Goal: Transaction & Acquisition: Purchase product/service

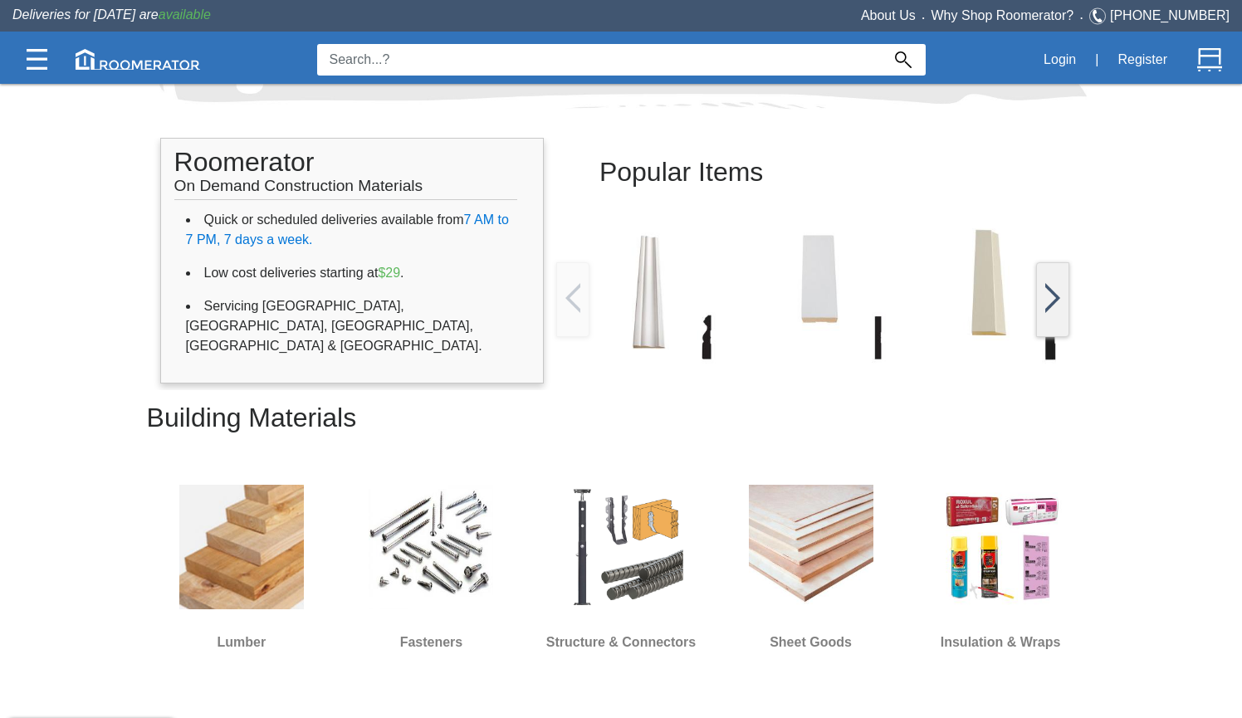
scroll to position [413, 0]
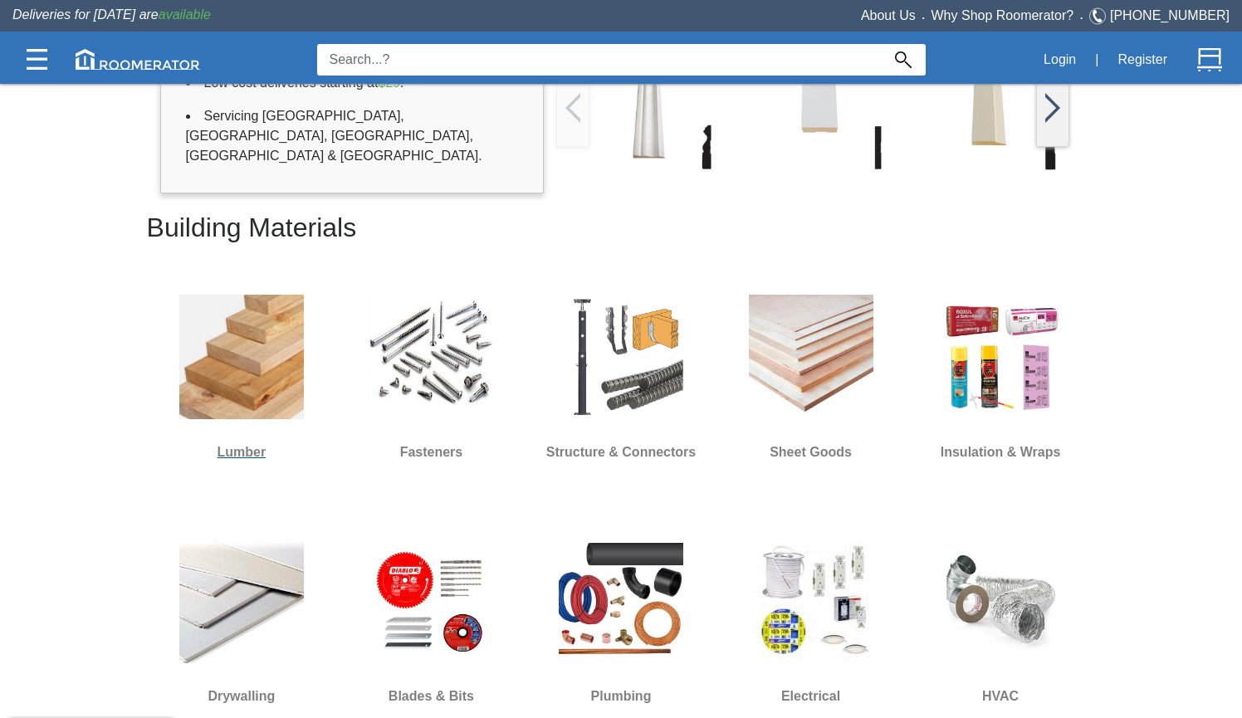
click at [232, 409] on img at bounding box center [241, 357] width 125 height 125
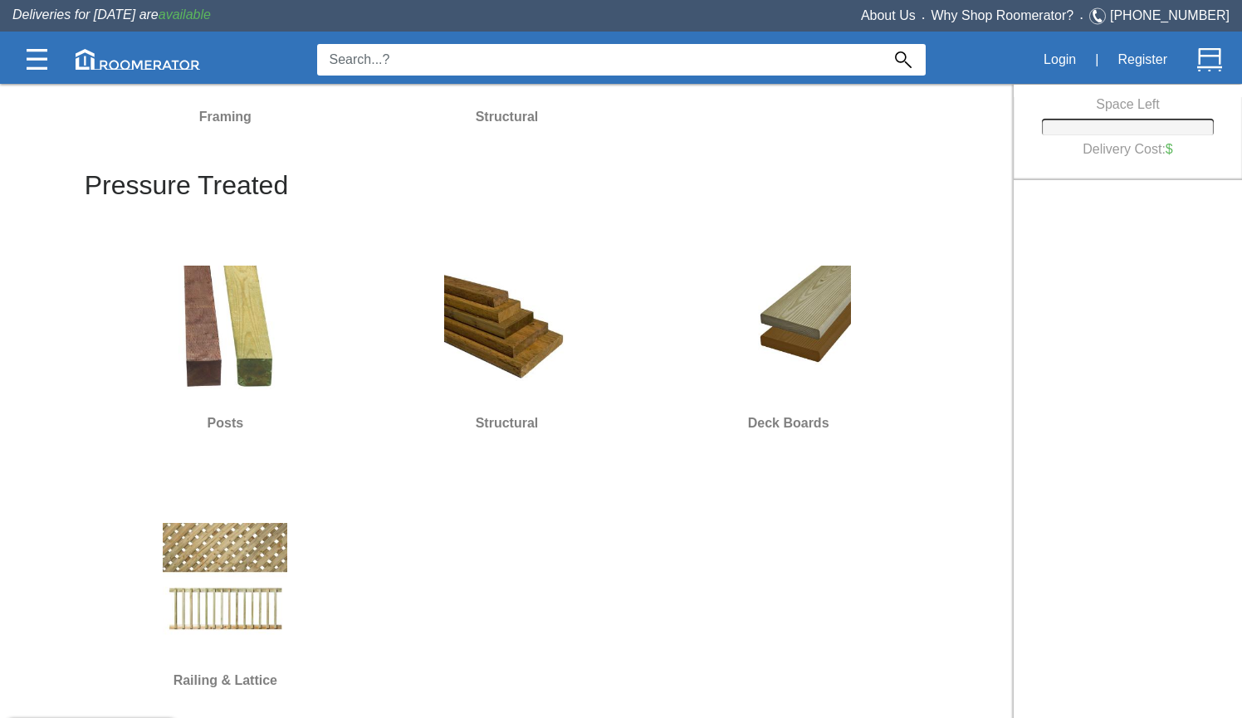
scroll to position [54, 0]
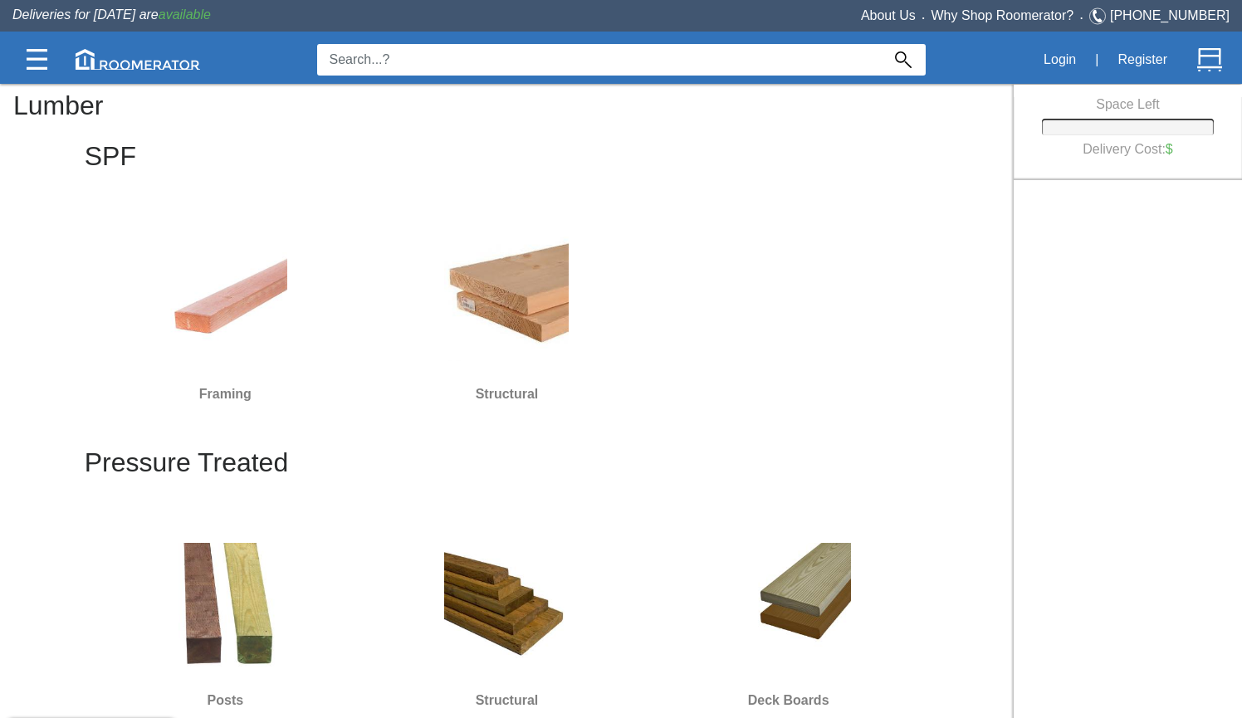
click at [219, 301] on img at bounding box center [225, 299] width 125 height 125
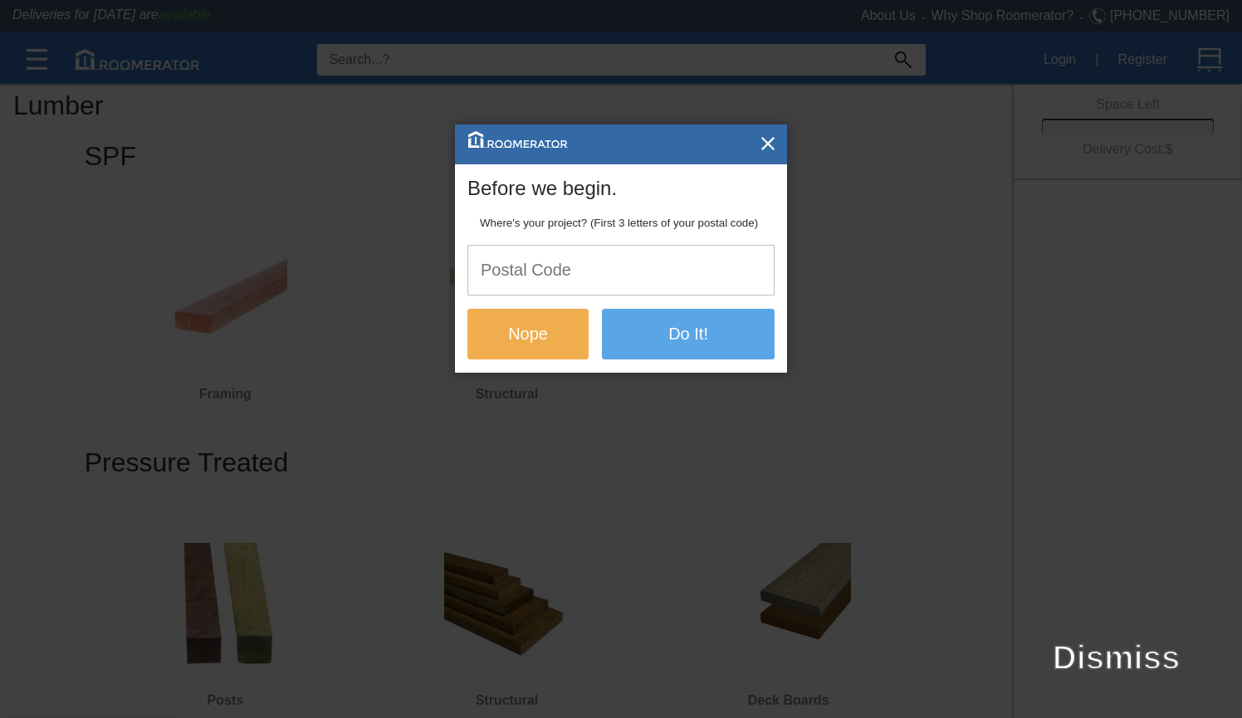
scroll to position [0, 0]
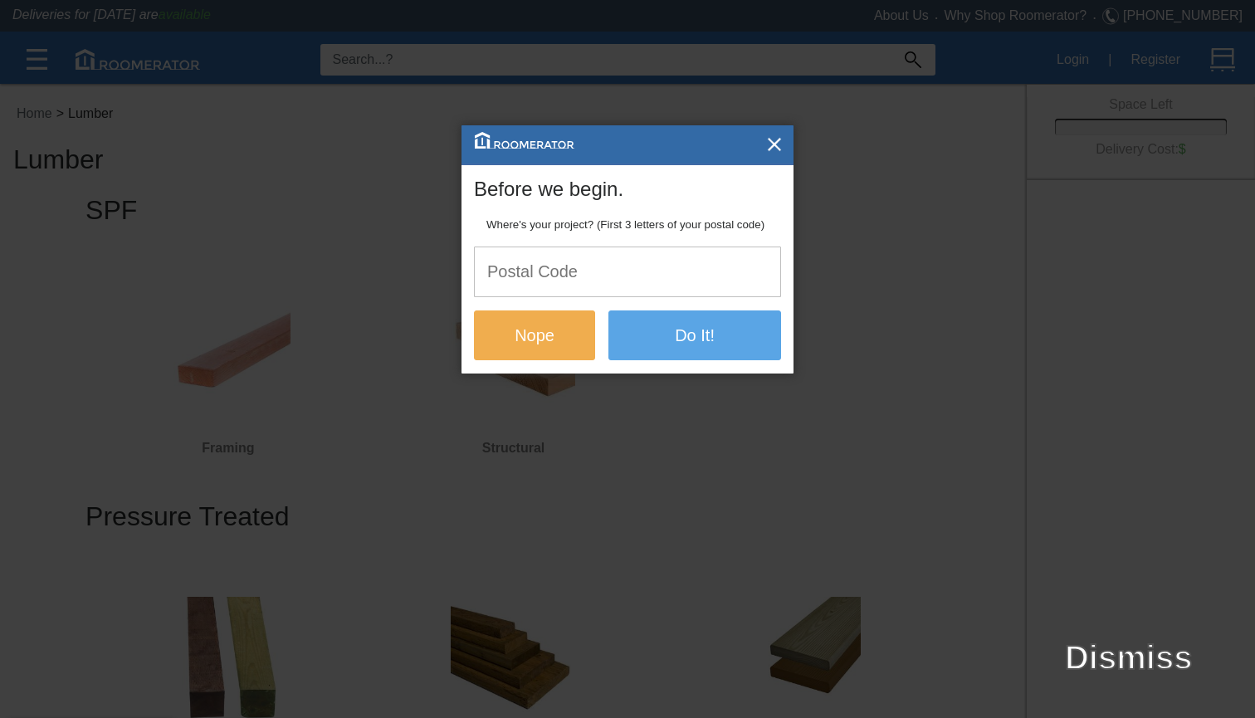
click at [696, 266] on input "text" at bounding box center [627, 271] width 305 height 49
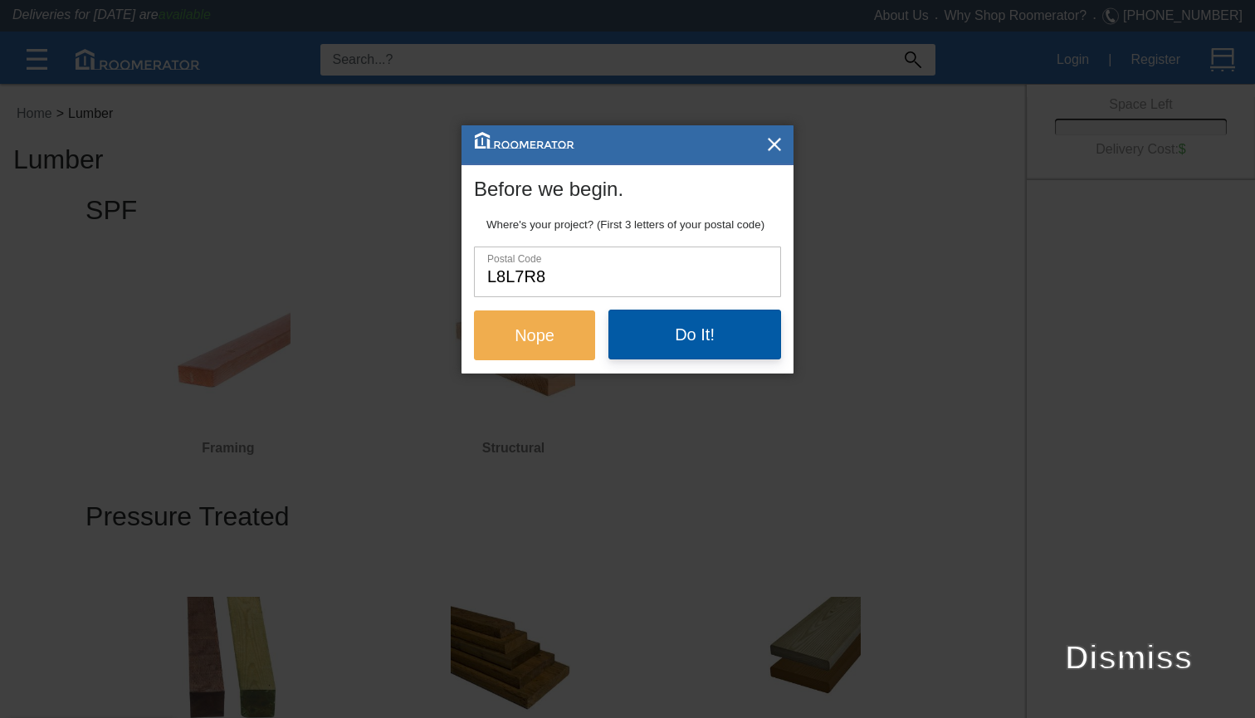
type input "l8l7r8"
click at [676, 336] on button "Do It!" at bounding box center [694, 335] width 173 height 50
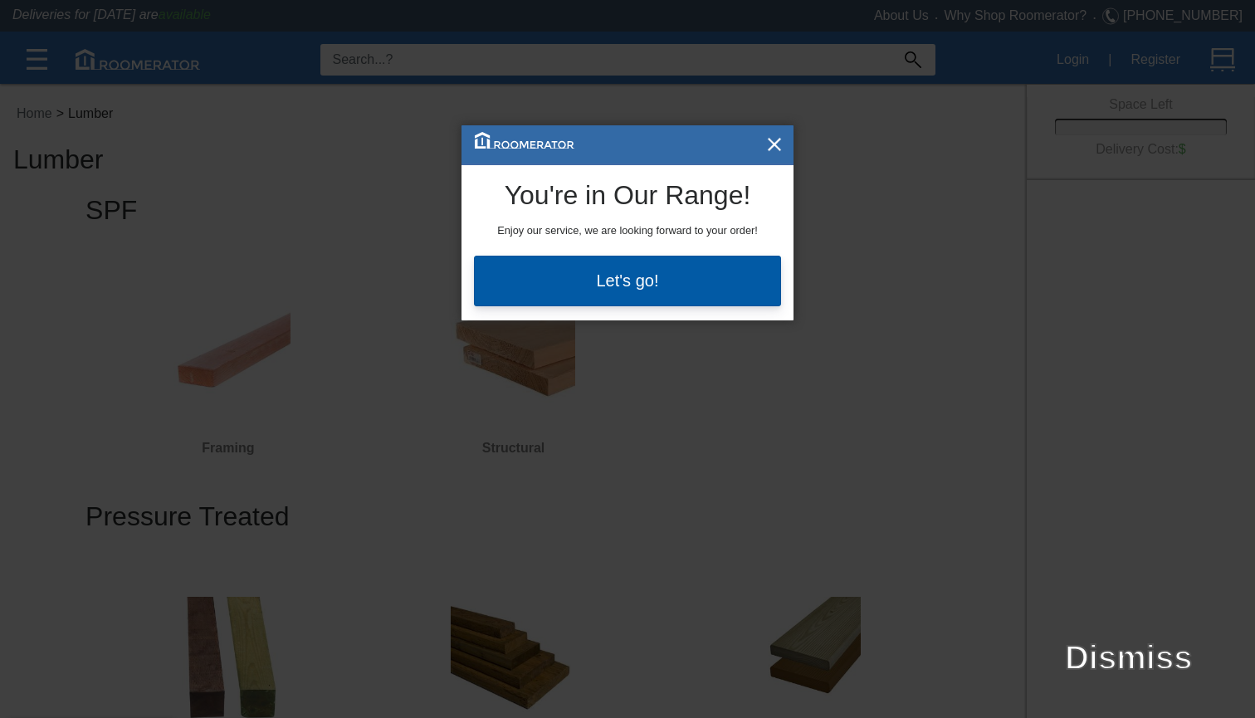
click at [647, 273] on button "Let's go!" at bounding box center [627, 281] width 307 height 50
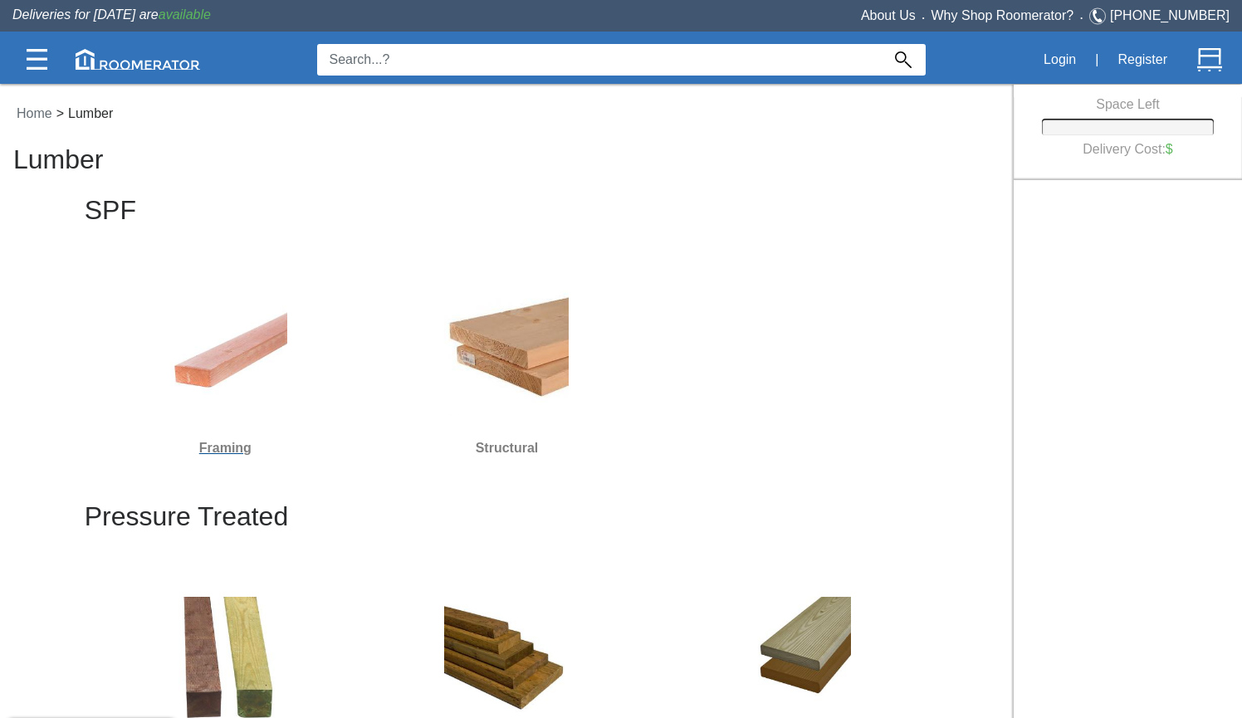
click at [227, 405] on img at bounding box center [225, 353] width 125 height 125
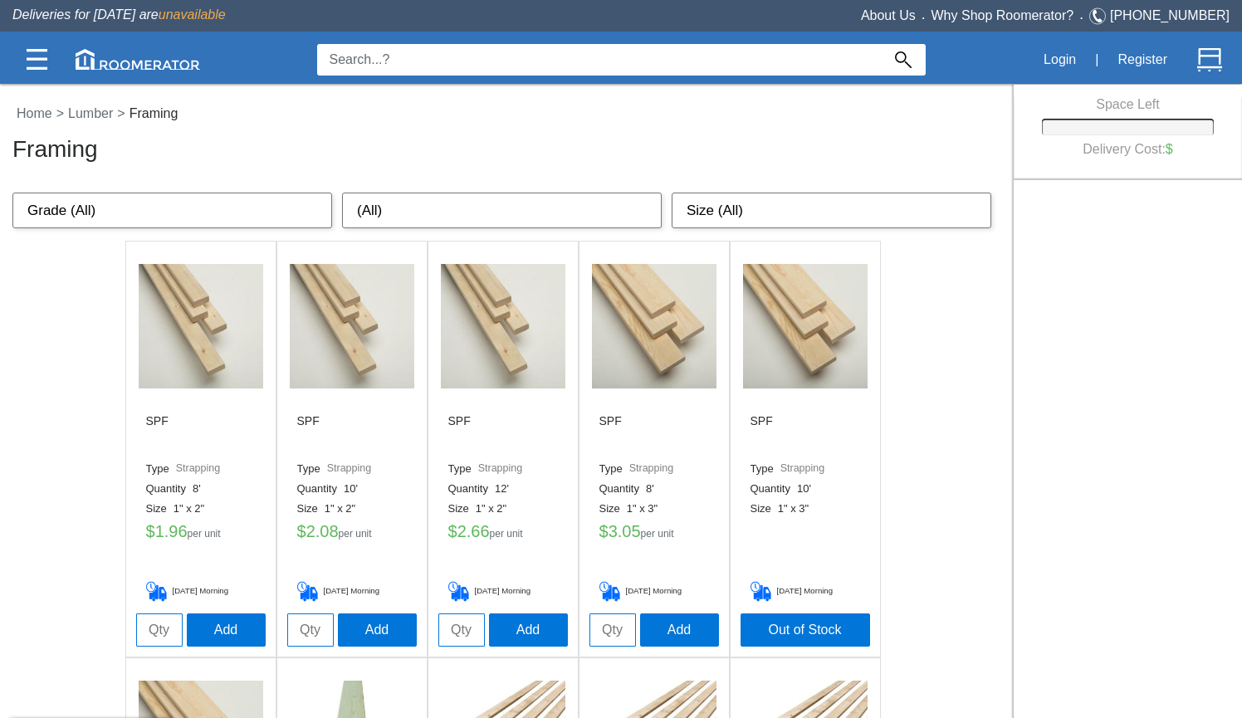
click at [157, 633] on input "tel" at bounding box center [159, 629] width 46 height 33
select select "2" x 2""
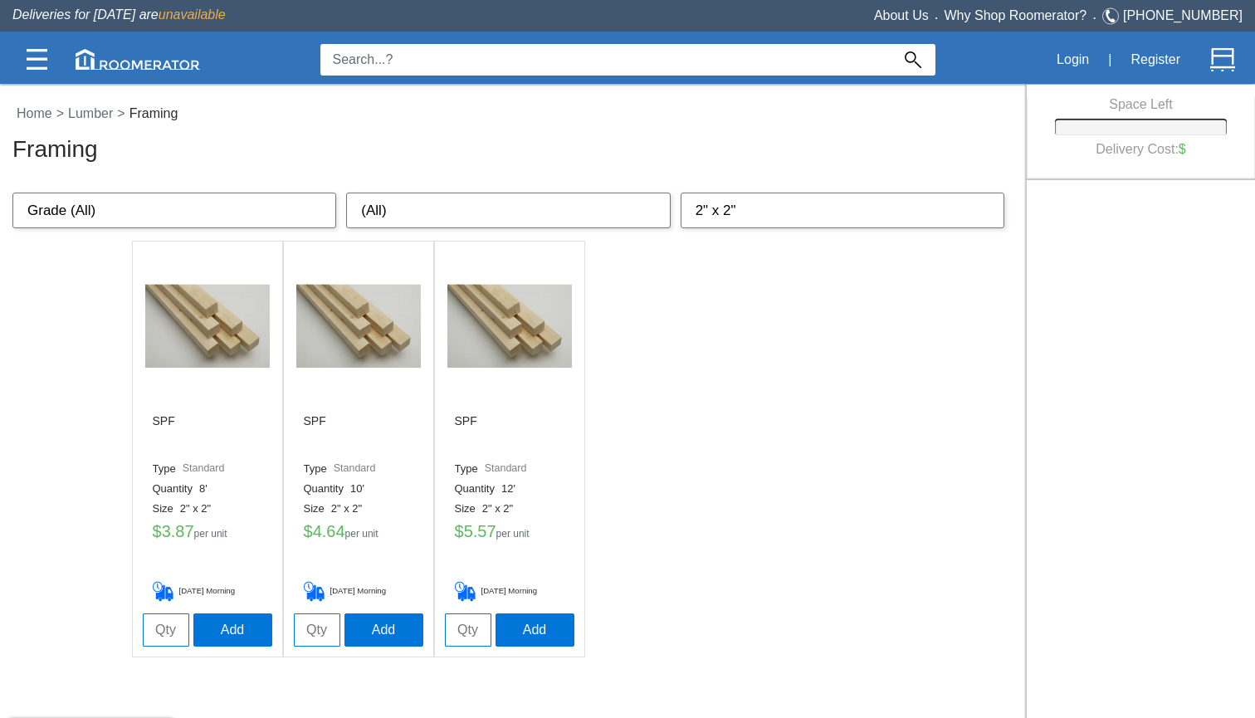
click at [161, 633] on input "tel" at bounding box center [166, 629] width 46 height 33
type input "26"
click at [224, 635] on button "Add" at bounding box center [232, 629] width 79 height 33
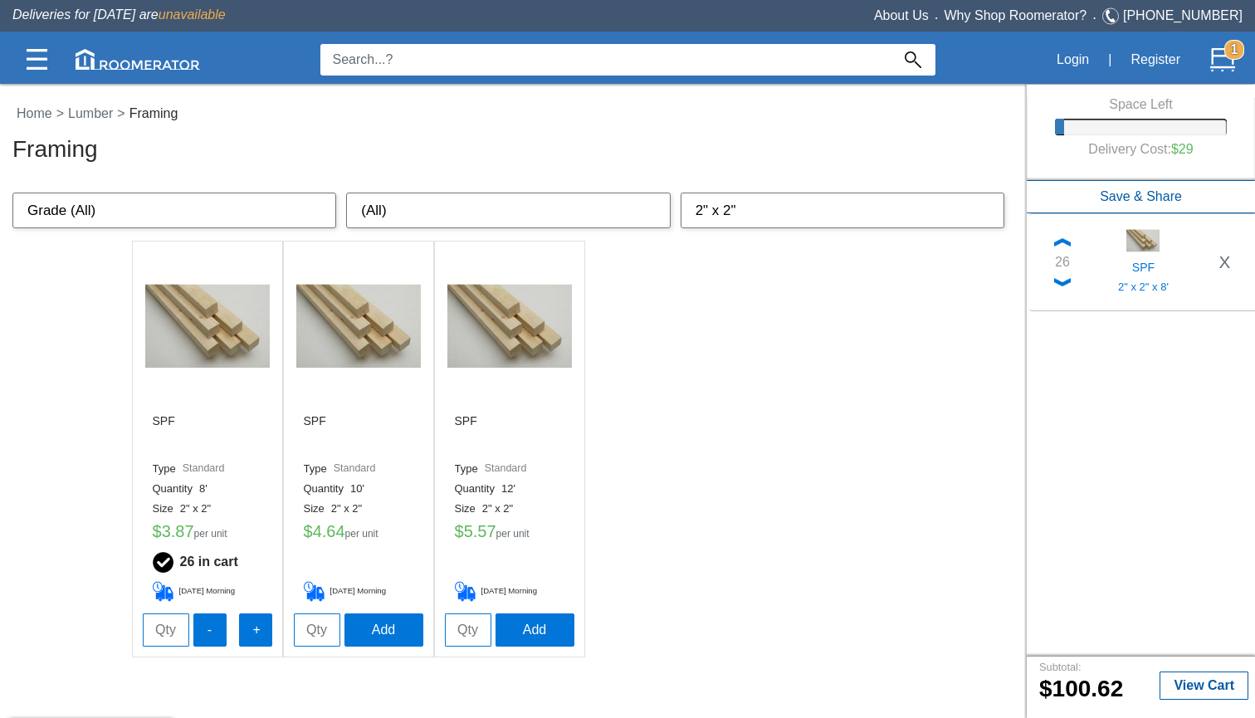
select select "2" x 4""
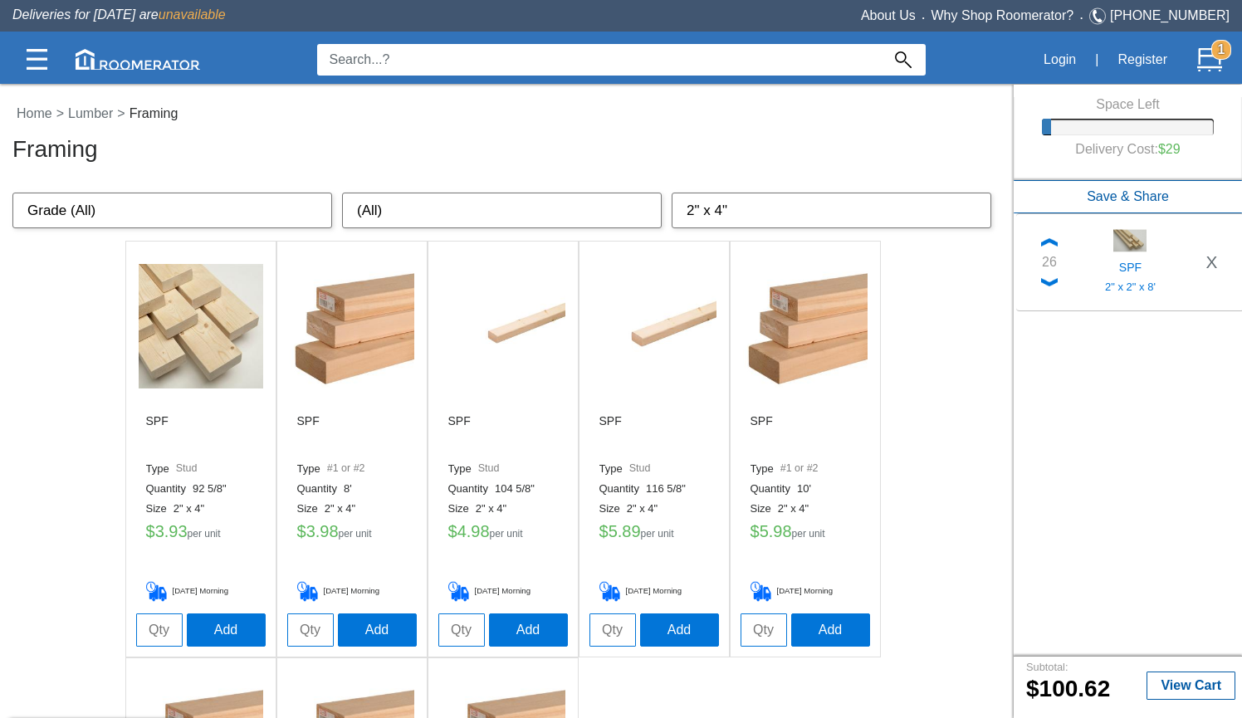
click at [308, 627] on input "tel" at bounding box center [310, 629] width 46 height 33
type input "15"
click at [369, 623] on button "Add" at bounding box center [377, 629] width 79 height 33
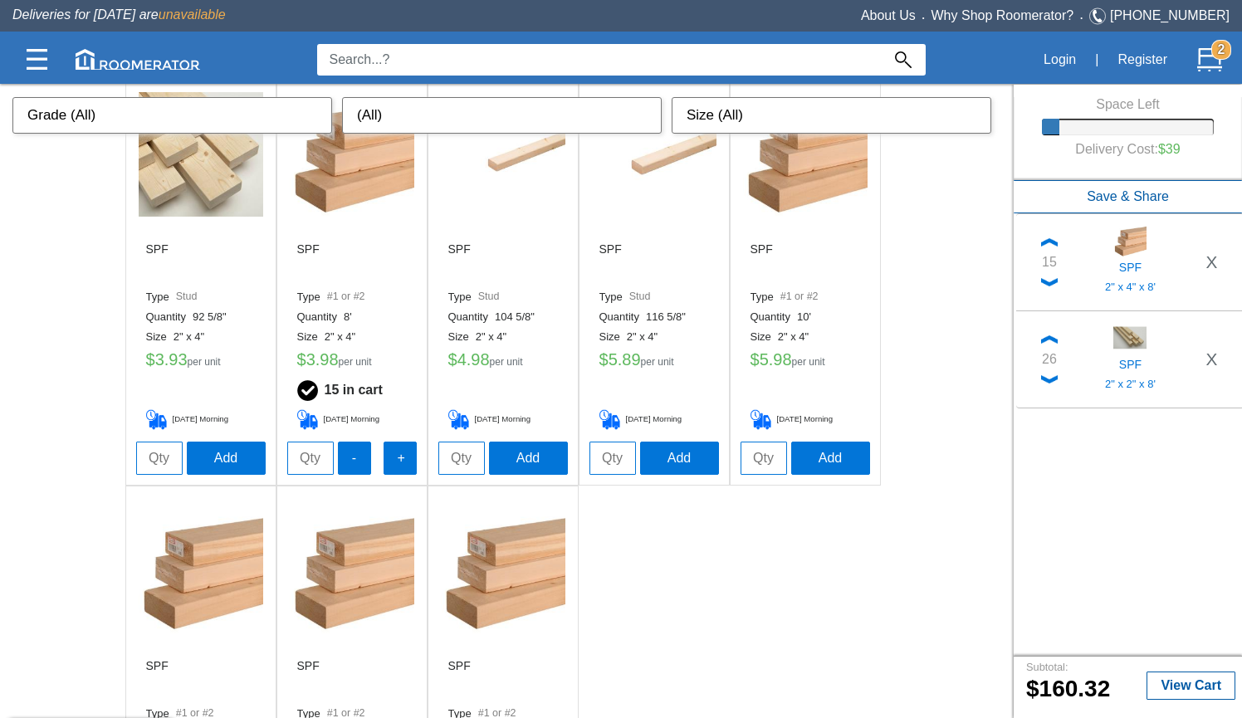
scroll to position [154, 0]
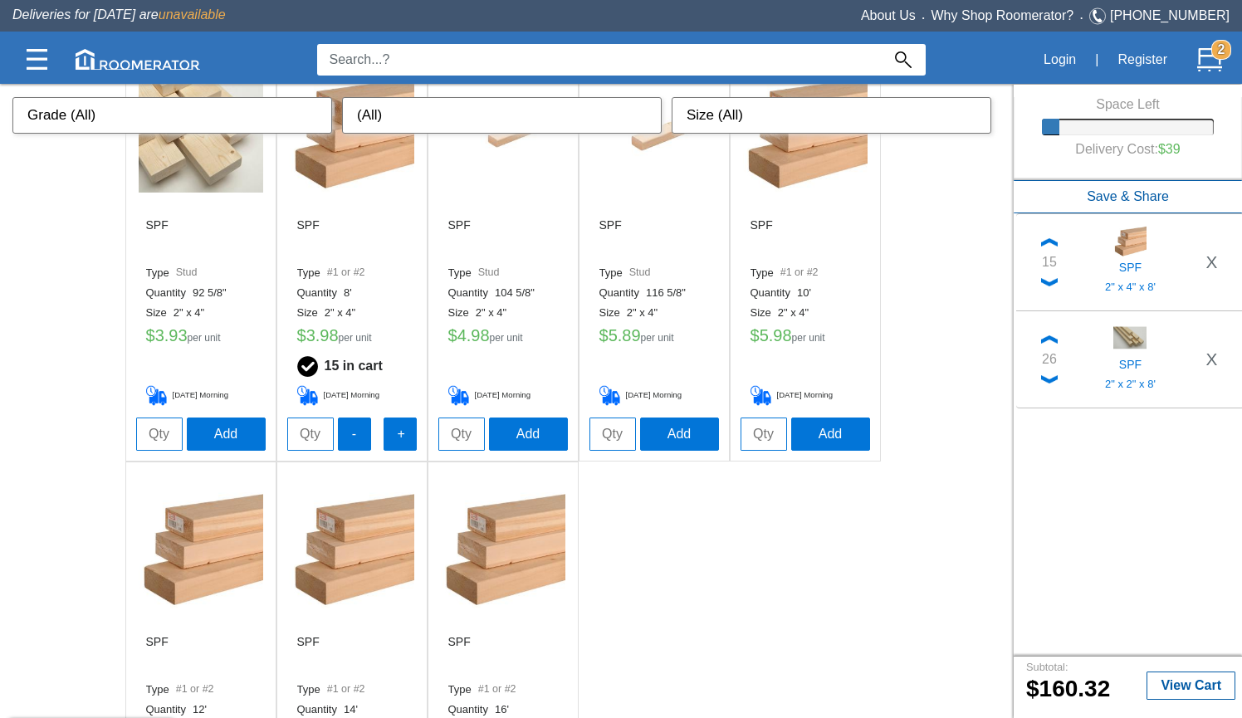
select select "2" x 6""
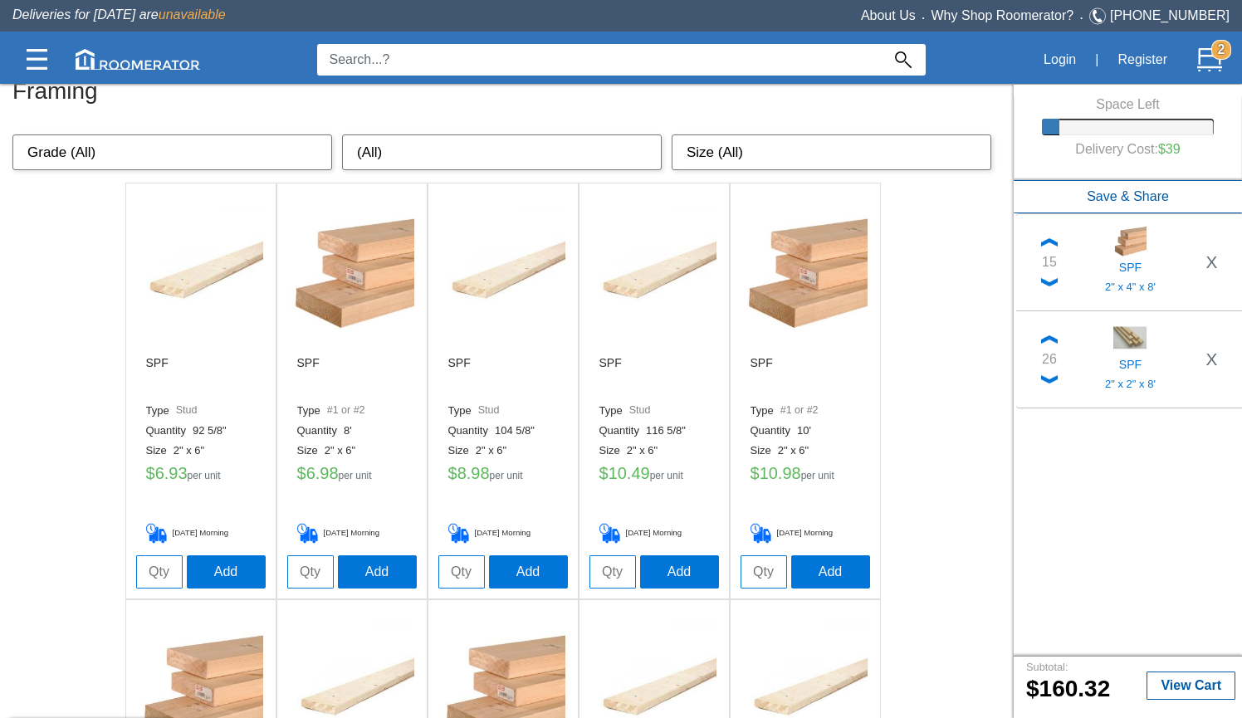
scroll to position [58, 0]
click at [311, 569] on input "tel" at bounding box center [310, 571] width 46 height 33
type input "7"
click at [349, 569] on button "Add" at bounding box center [377, 570] width 79 height 33
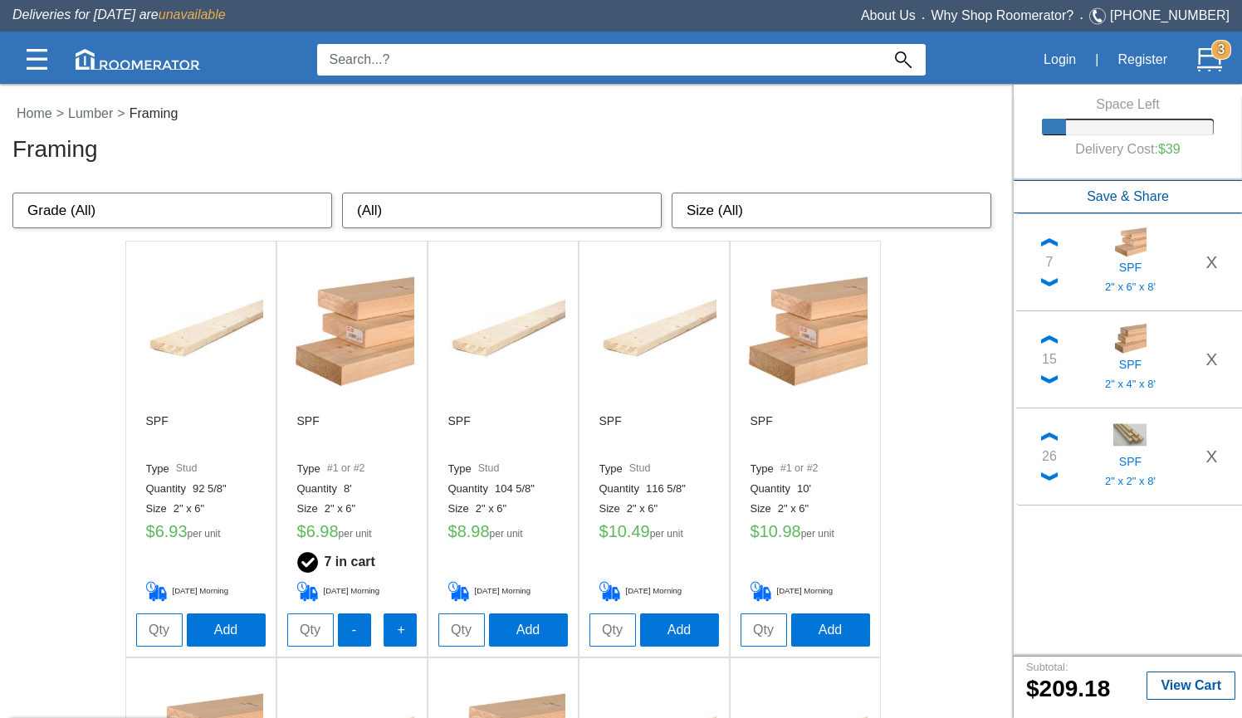
scroll to position [0, 0]
click at [609, 60] on input at bounding box center [599, 60] width 564 height 32
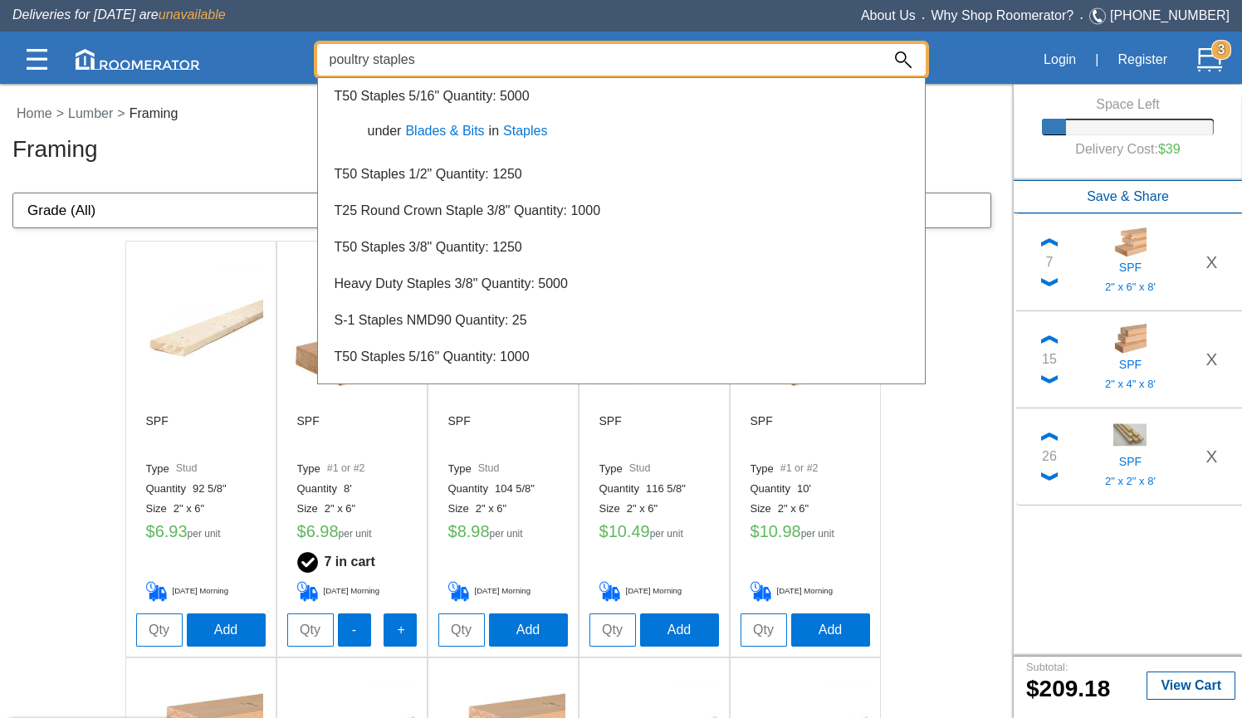
click at [354, 63] on input "poultry staples" at bounding box center [599, 60] width 564 height 32
type input "galvanized staples"
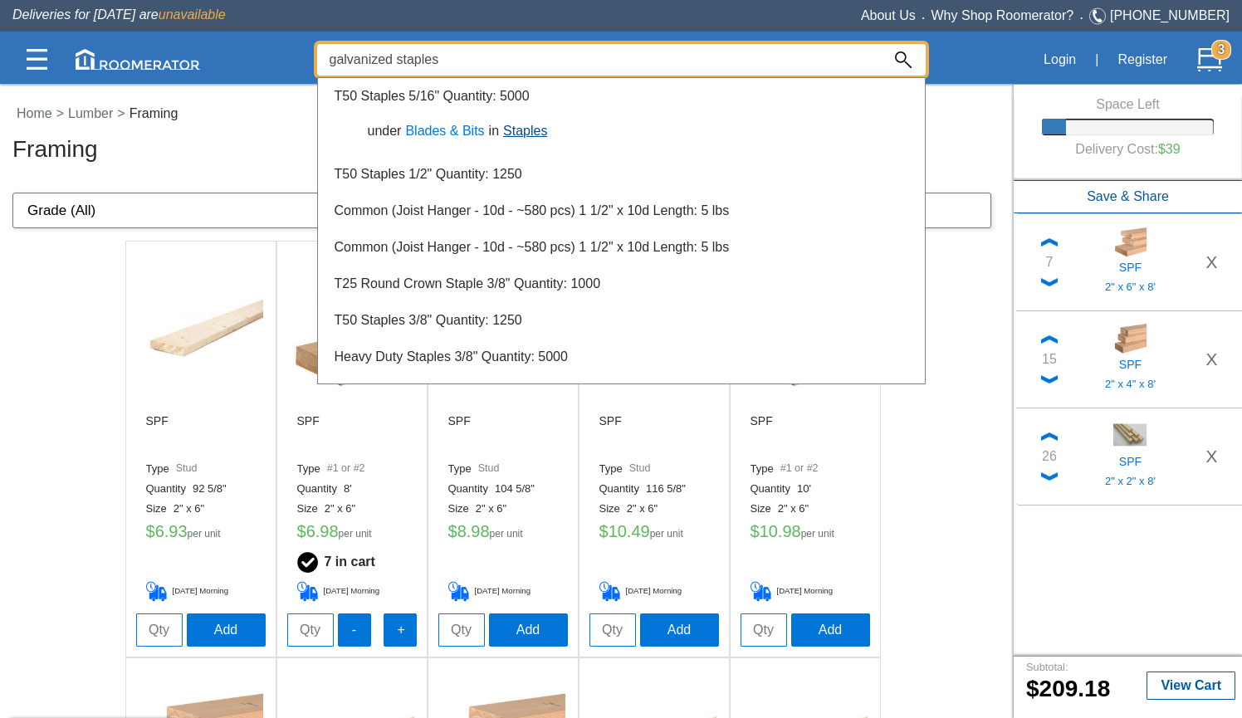
click at [525, 126] on link "Staples" at bounding box center [525, 131] width 52 height 14
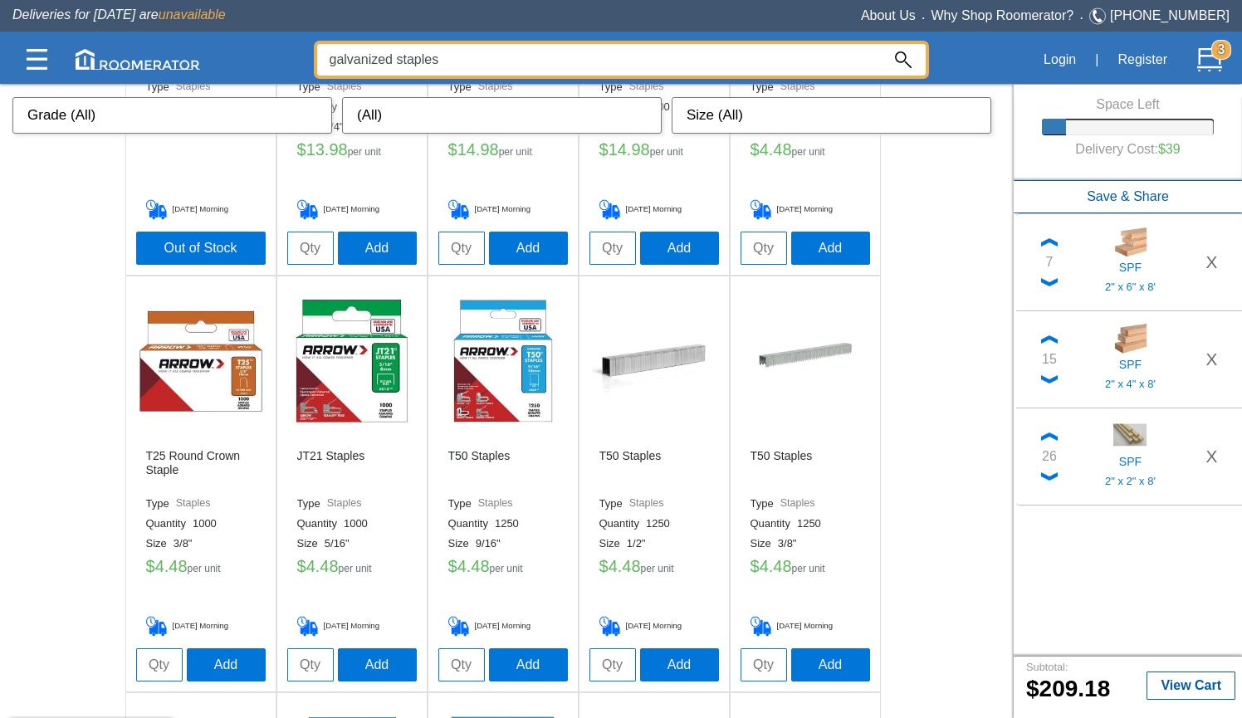
scroll to position [758, 0]
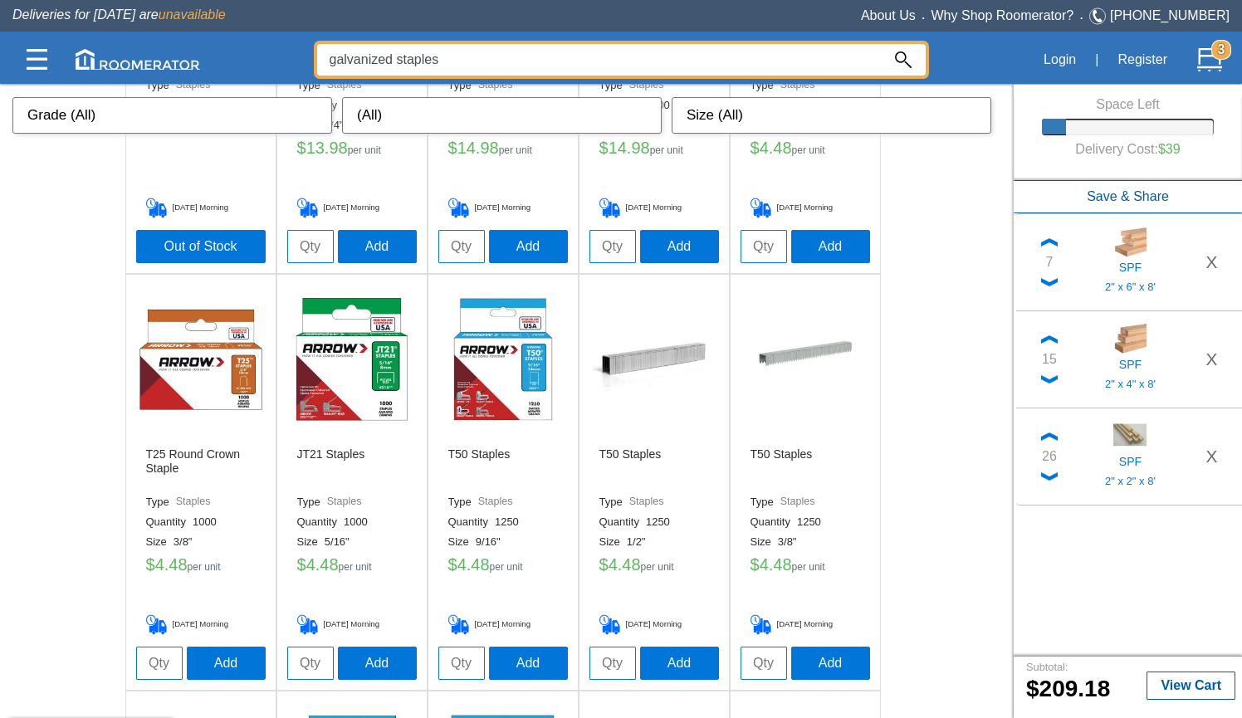
click at [207, 388] on div at bounding box center [621, 400] width 1242 height 635
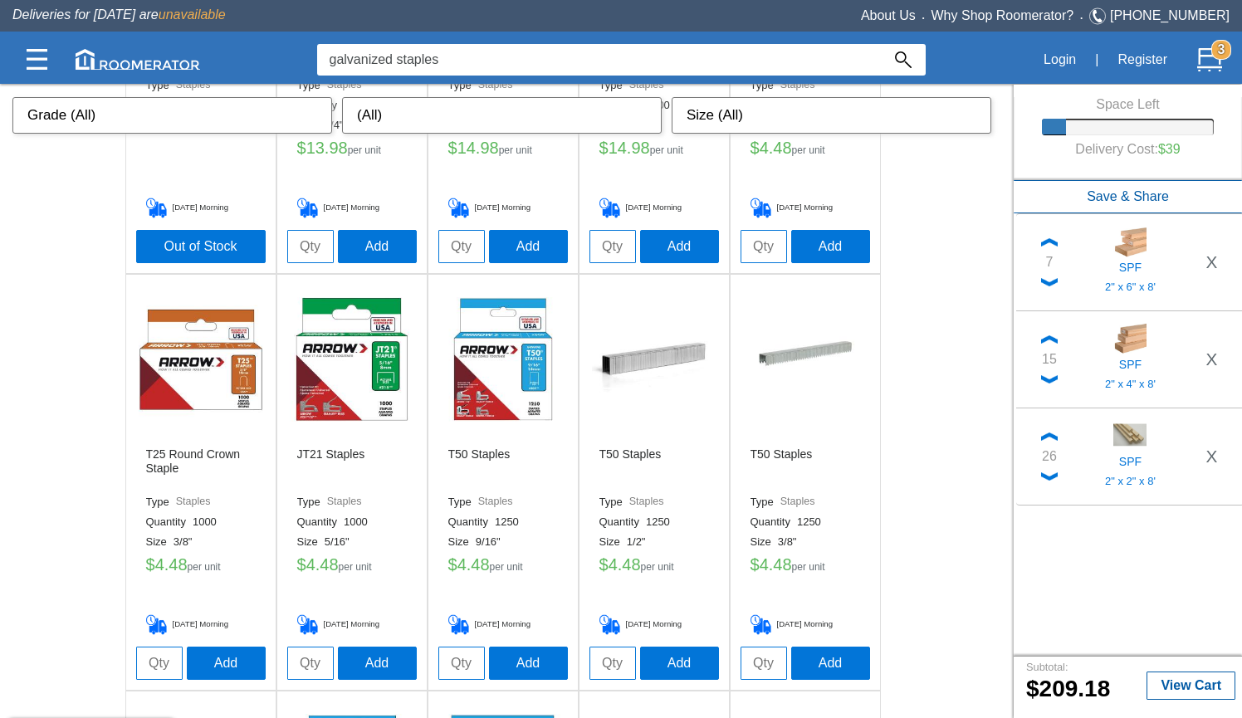
click at [217, 413] on img at bounding box center [201, 359] width 125 height 125
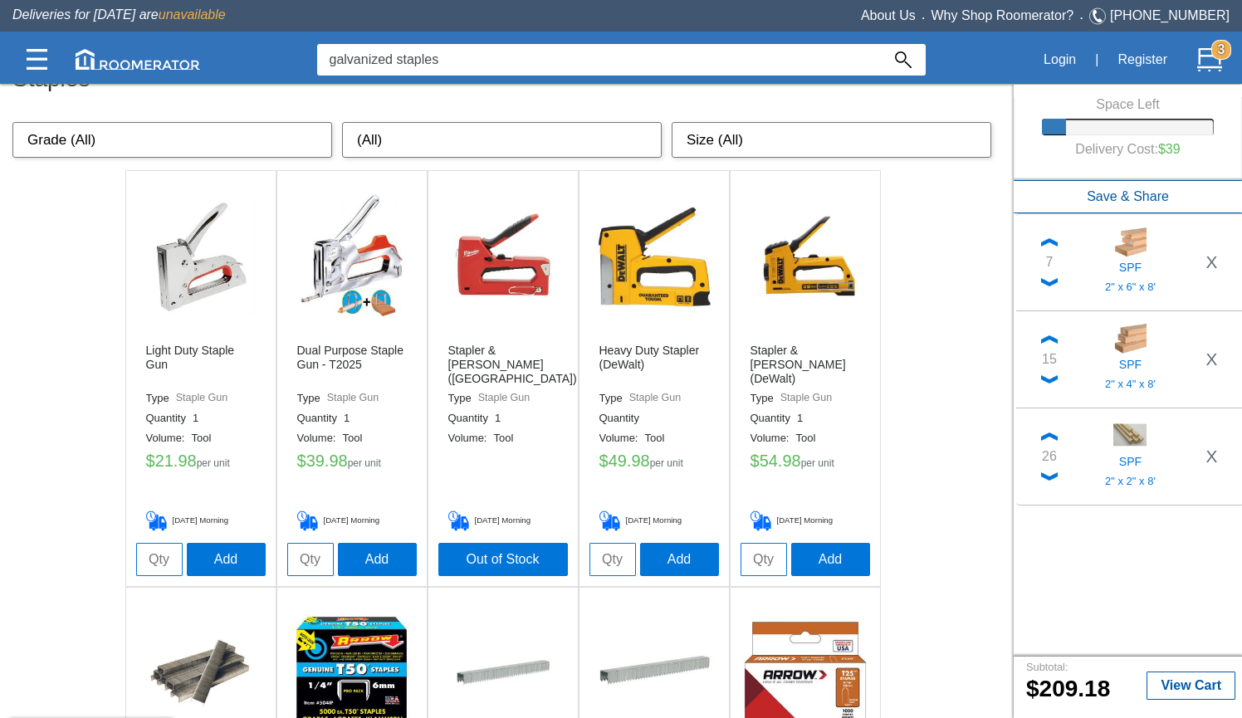
scroll to position [66, 0]
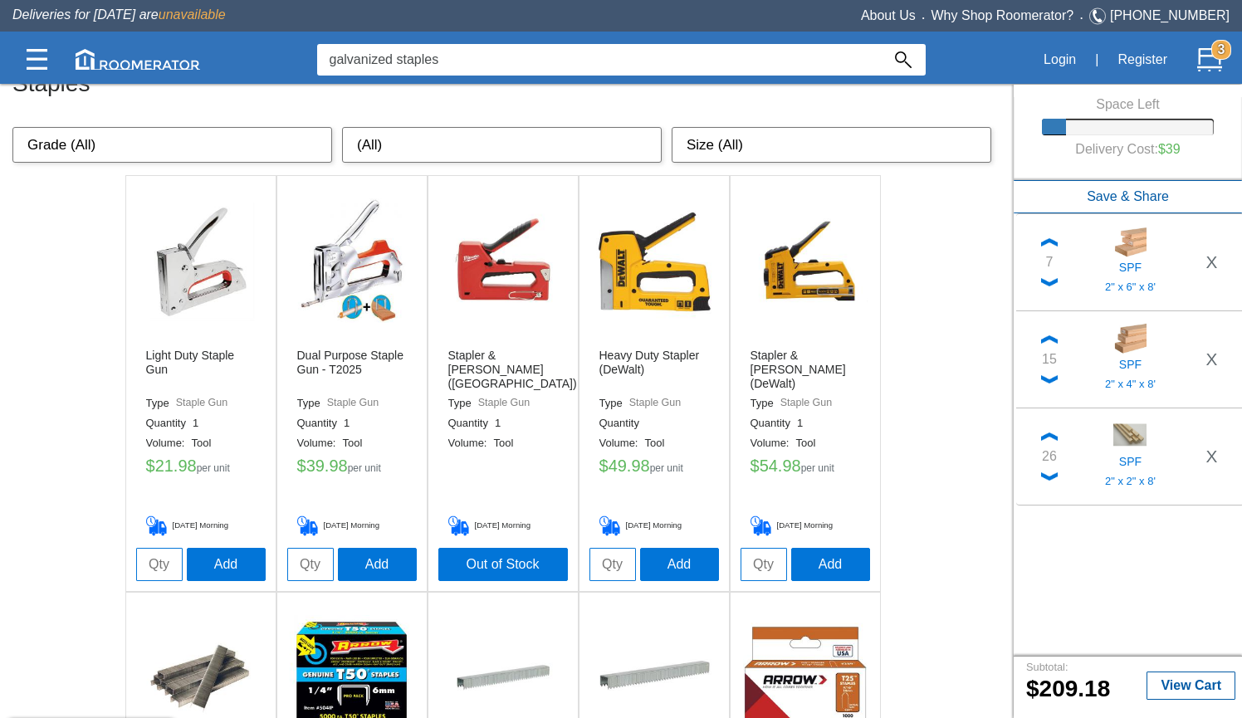
select select "Staples"
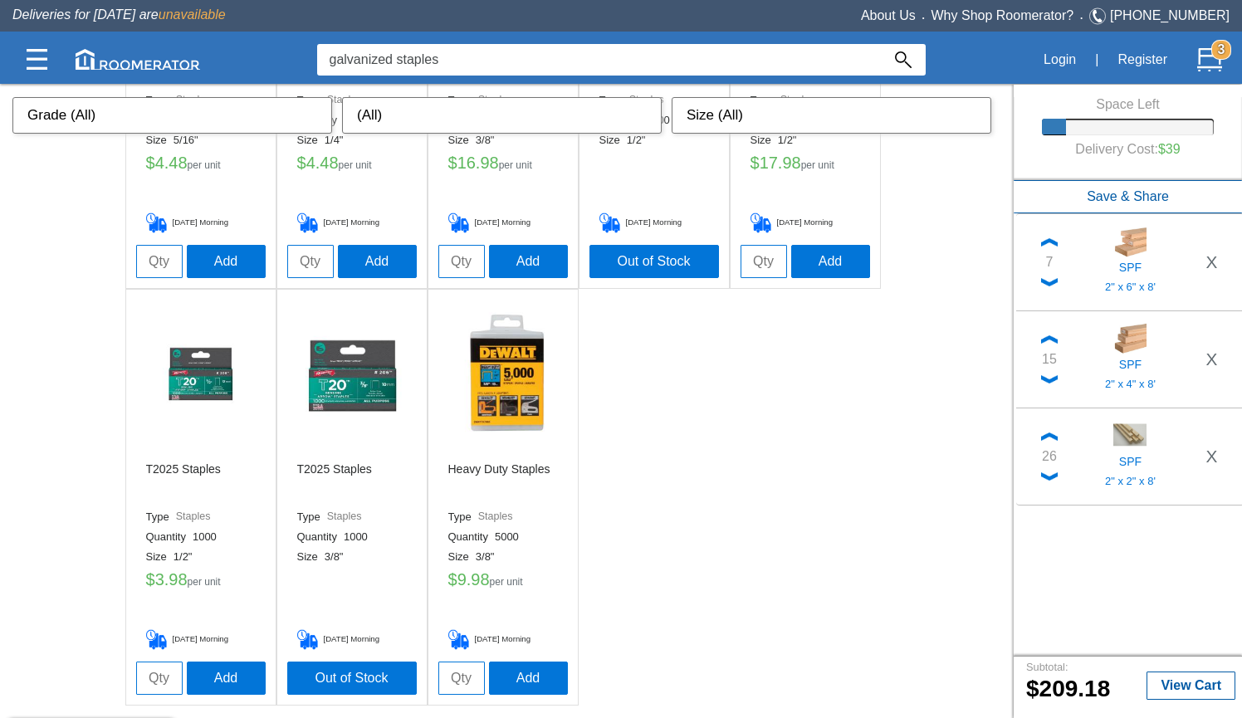
scroll to position [1159, 0]
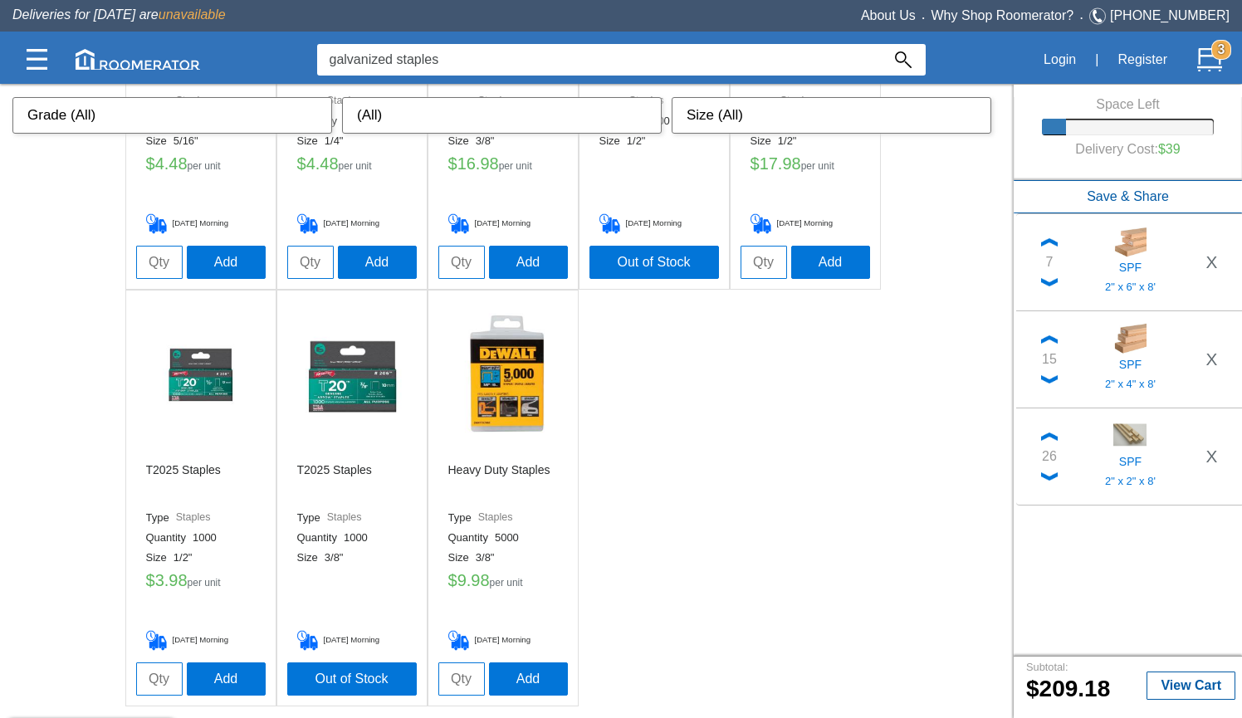
click at [1049, 458] on div "26" at bounding box center [1049, 457] width 15 height 20
click at [1050, 459] on div "26" at bounding box center [1049, 457] width 15 height 20
click at [1043, 476] on img at bounding box center [1049, 477] width 17 height 8
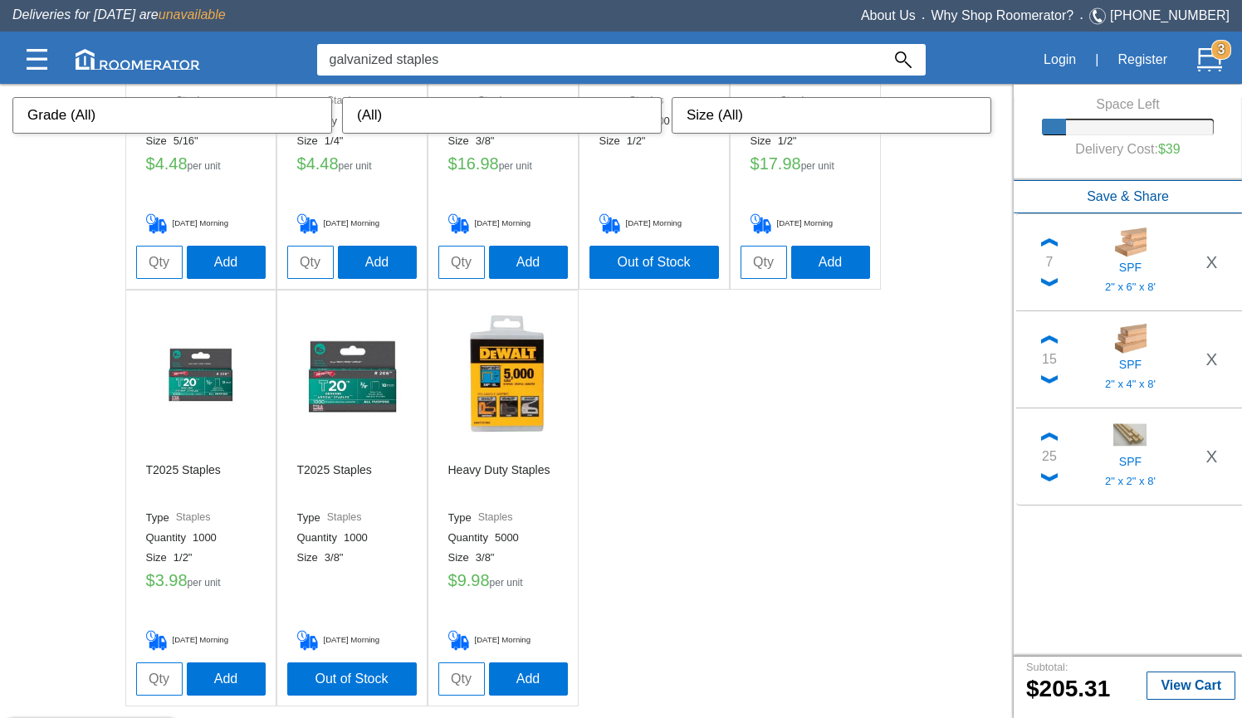
click at [1043, 476] on img at bounding box center [1049, 477] width 17 height 8
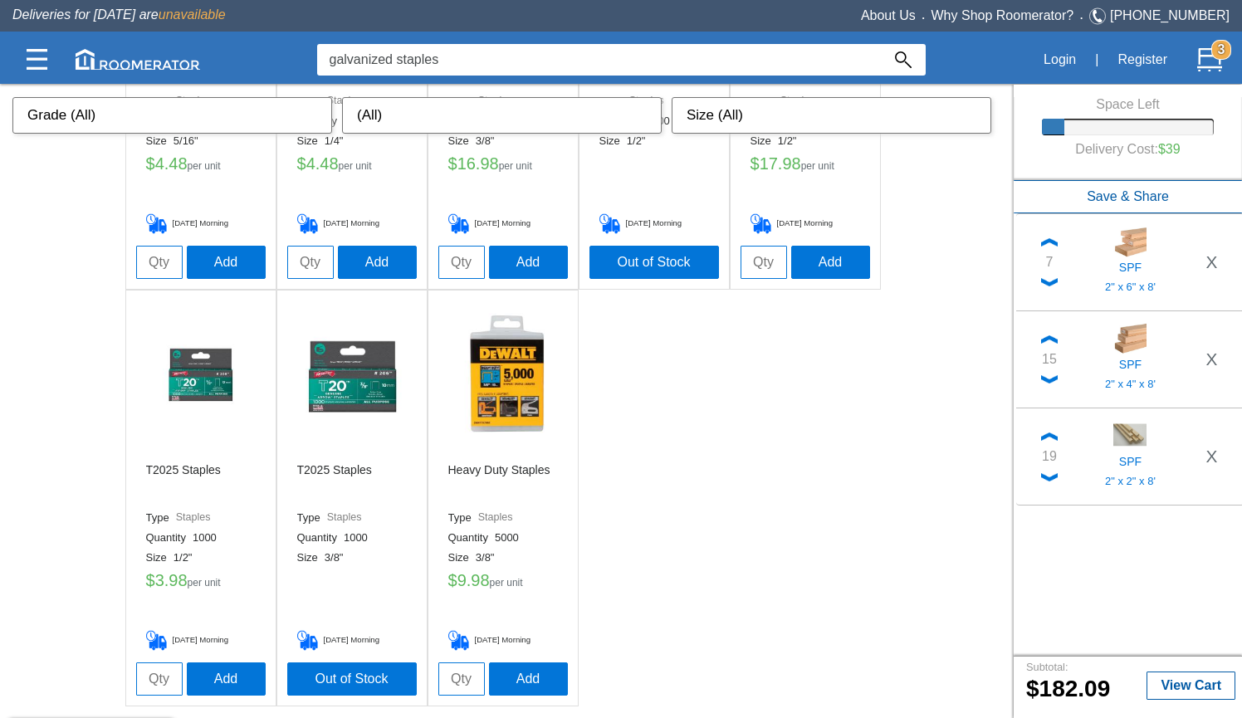
click at [1043, 476] on img at bounding box center [1049, 477] width 17 height 8
click at [442, 54] on input "galvanized staples" at bounding box center [599, 60] width 564 height 32
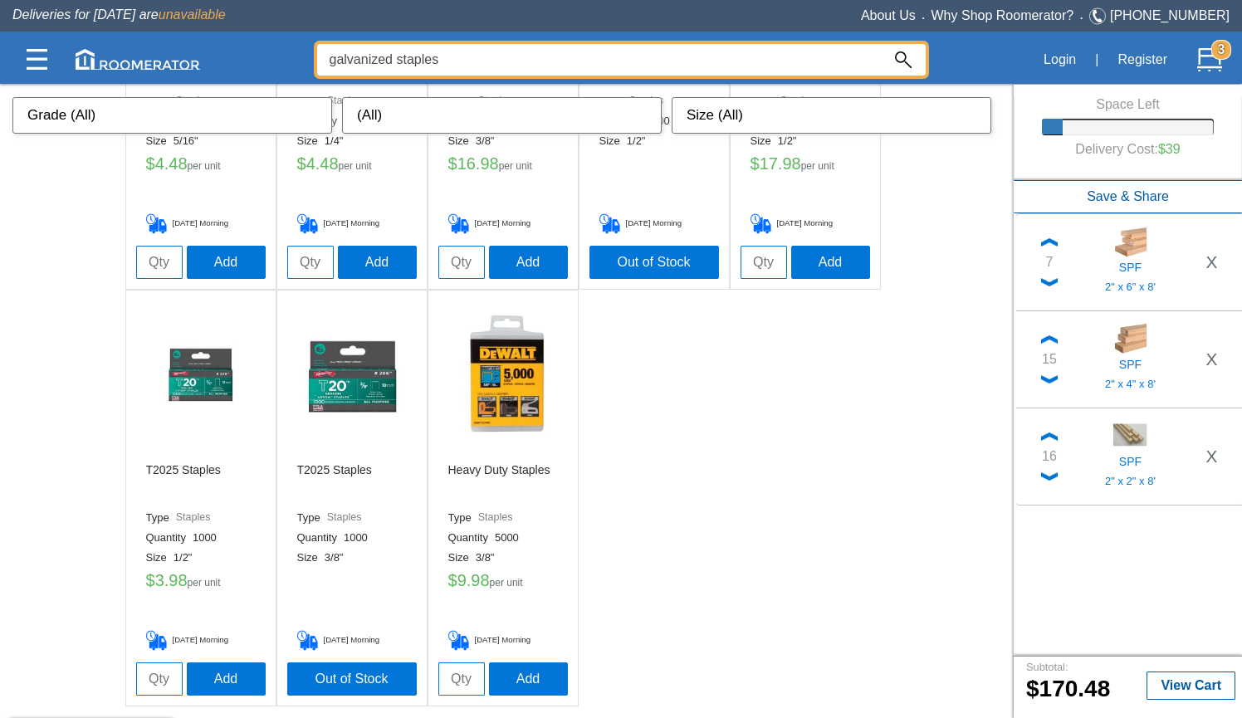
click at [442, 54] on input "galvanized staples" at bounding box center [599, 60] width 564 height 32
type input "chicken wire"
